Goal: Check status: Check status

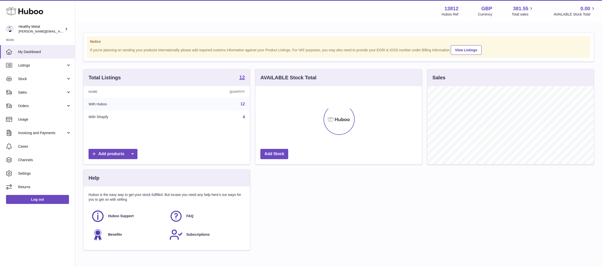
scroll to position [78, 166]
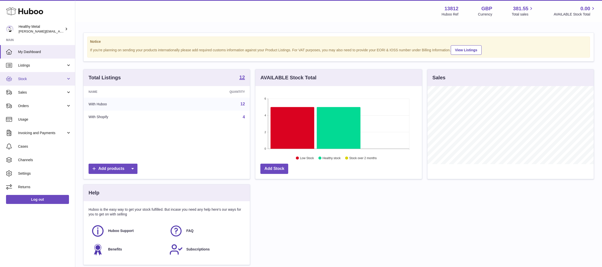
click at [34, 78] on span "Stock" at bounding box center [42, 79] width 48 height 5
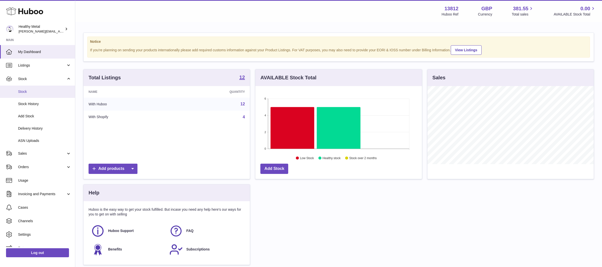
click at [27, 92] on span "Stock" at bounding box center [44, 91] width 53 height 5
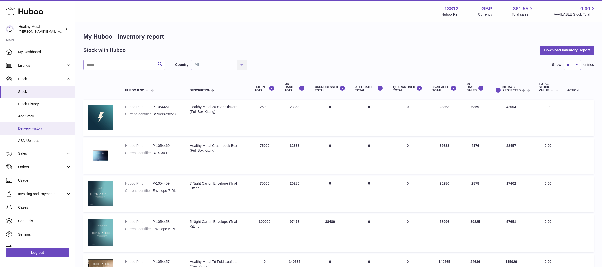
click at [34, 129] on span "Delivery History" at bounding box center [44, 128] width 53 height 5
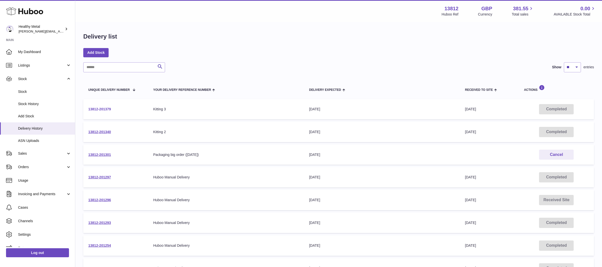
click at [100, 111] on link "13812-201379" at bounding box center [99, 109] width 23 height 4
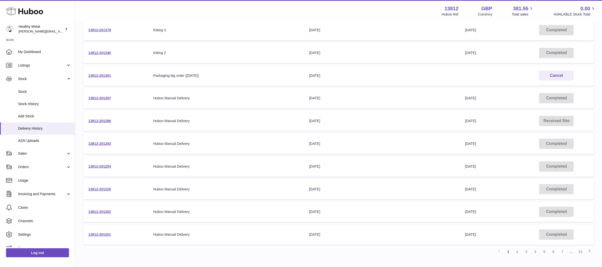
scroll to position [112, 0]
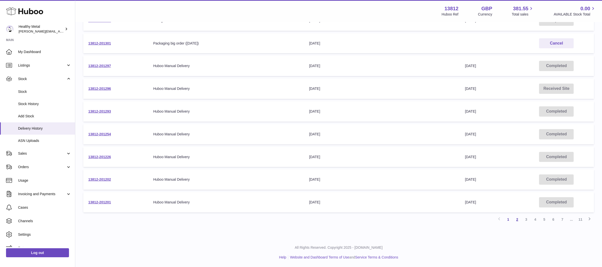
click at [517, 220] on link "2" at bounding box center [516, 219] width 9 height 9
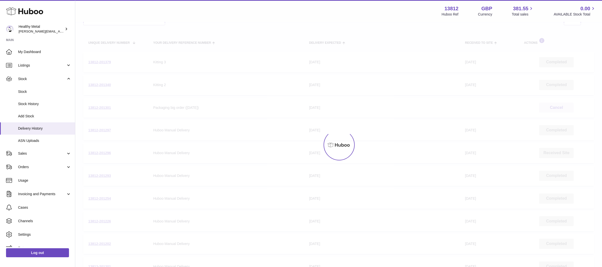
scroll to position [23, 0]
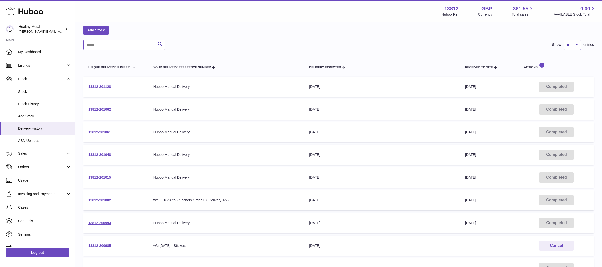
click at [108, 43] on input "text" at bounding box center [124, 45] width 82 height 10
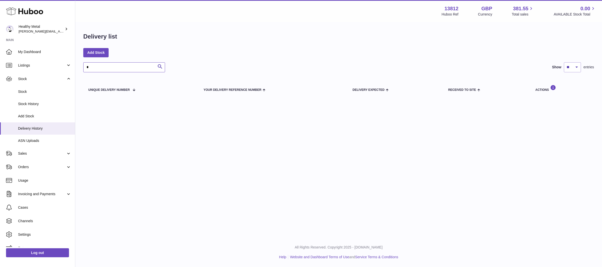
type input "*"
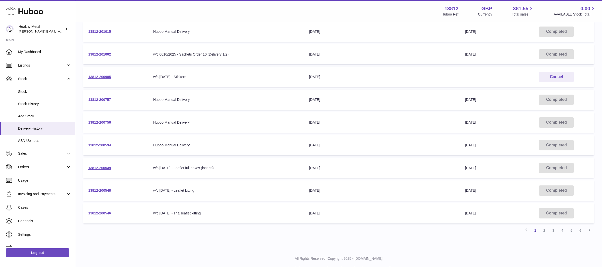
scroll to position [112, 0]
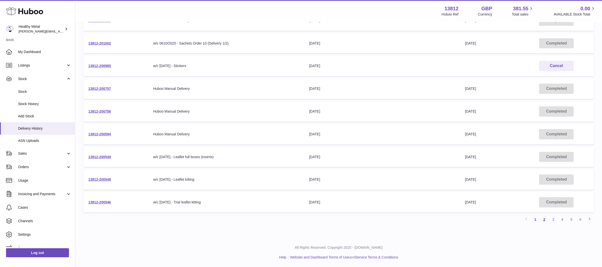
click at [544, 220] on link "2" at bounding box center [543, 219] width 9 height 9
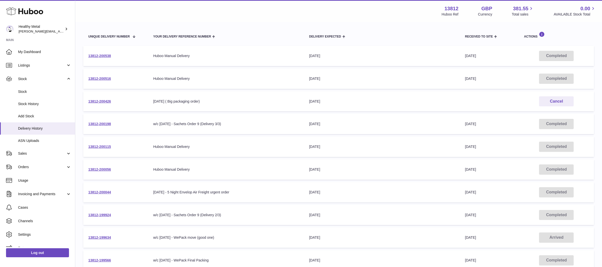
scroll to position [112, 0]
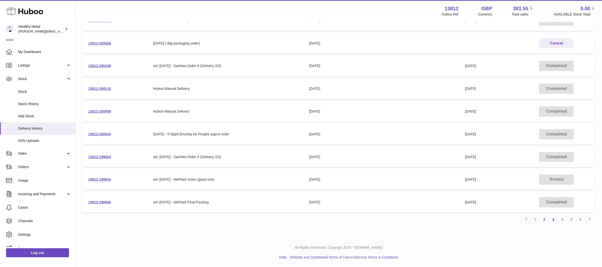
click at [553, 220] on link "3" at bounding box center [552, 219] width 9 height 9
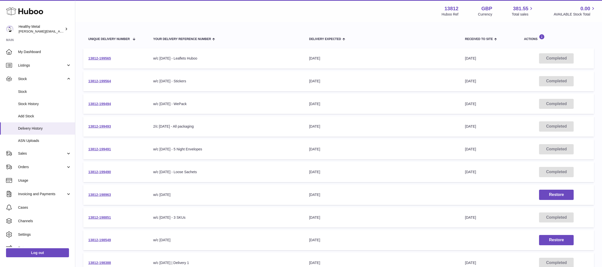
scroll to position [57, 0]
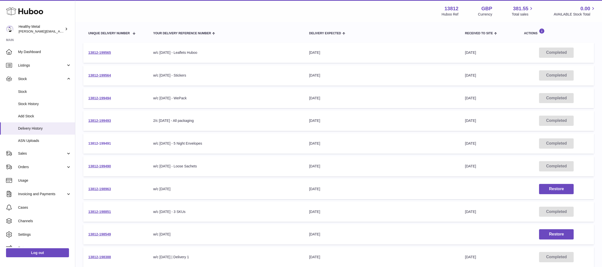
click at [104, 144] on link "13812-199491" at bounding box center [99, 144] width 23 height 4
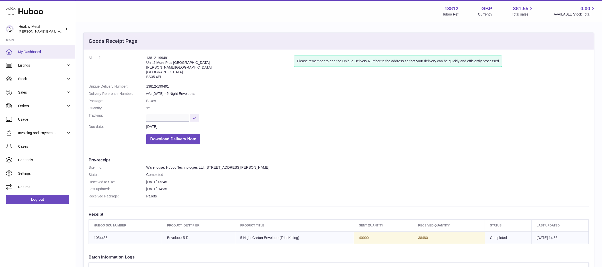
click at [35, 51] on span "My Dashboard" at bounding box center [44, 52] width 53 height 5
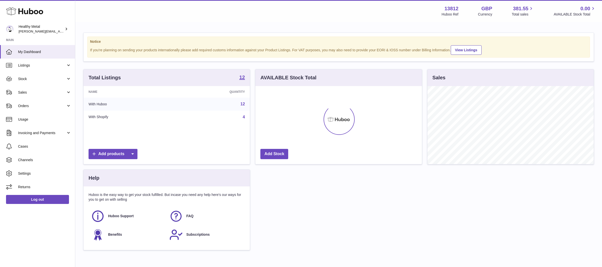
scroll to position [78, 166]
